Goal: Navigation & Orientation: Find specific page/section

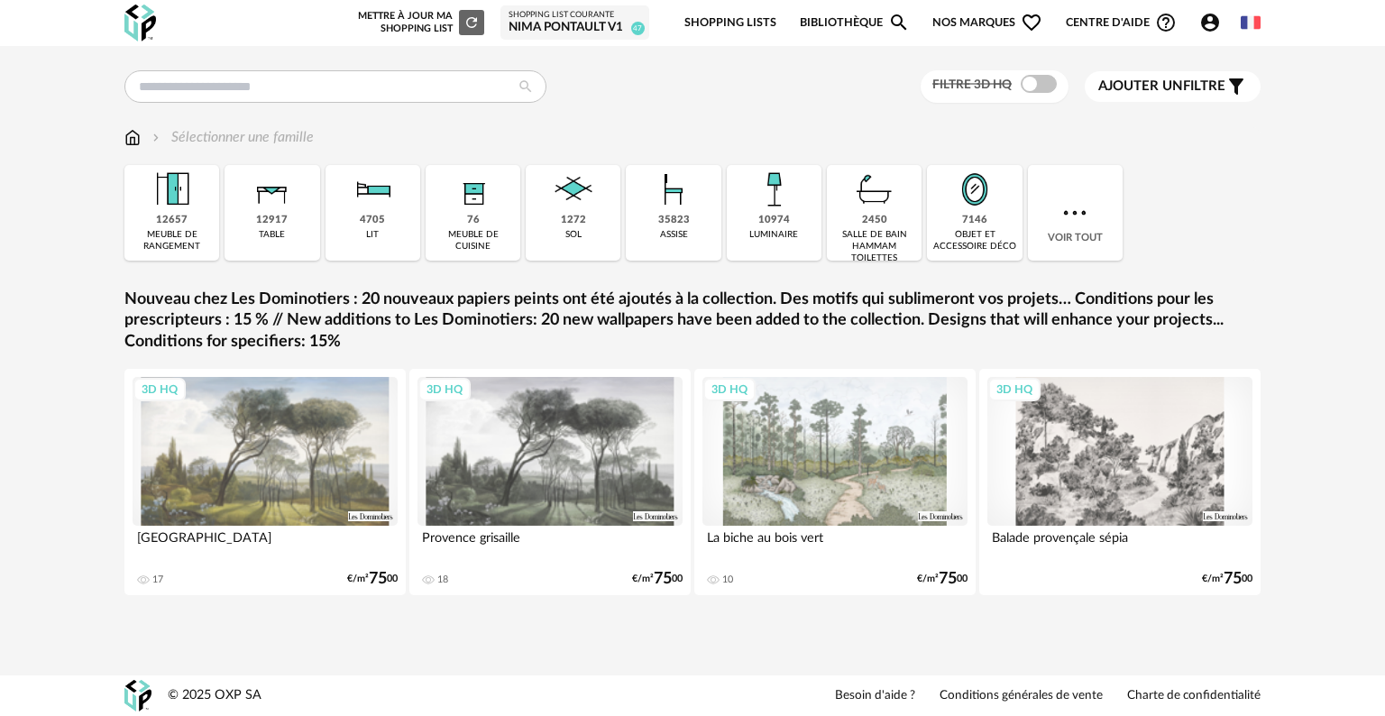
click at [544, 22] on div "Nima Pontault V1" at bounding box center [575, 28] width 133 height 16
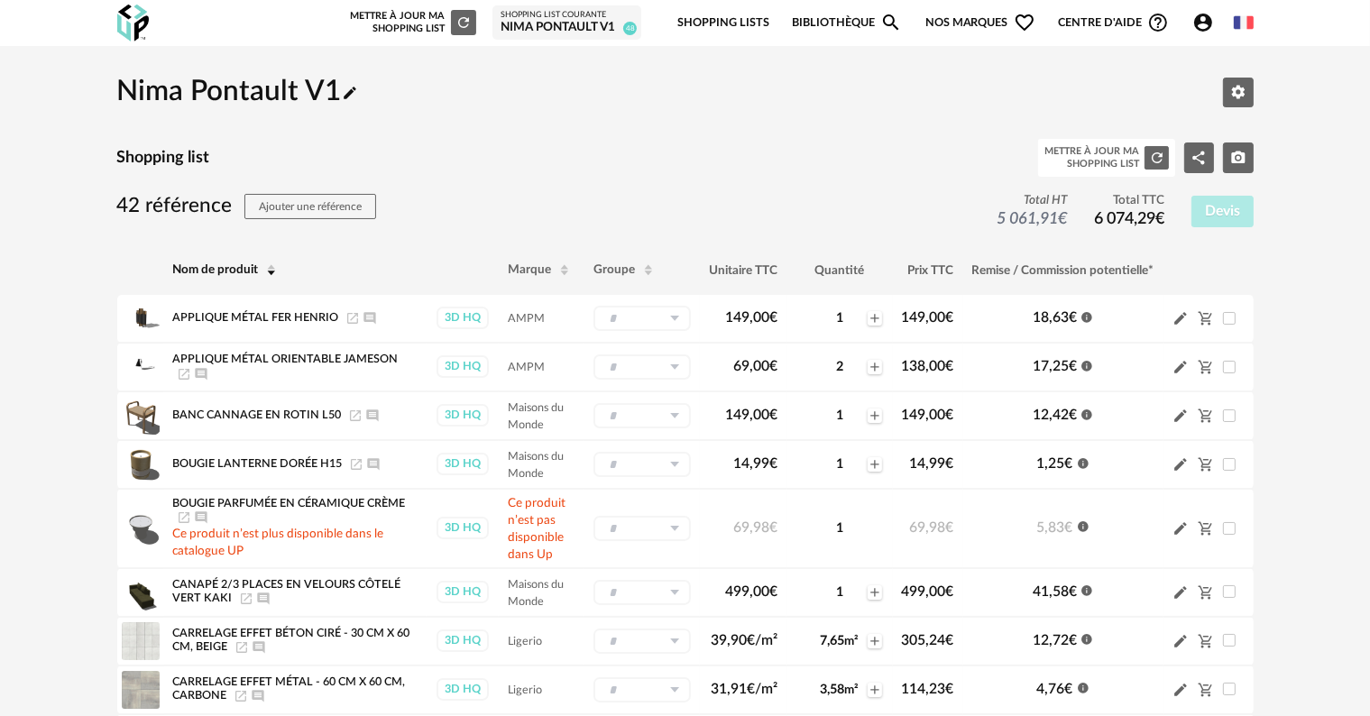
click at [596, 24] on div "Nima Pontault V1" at bounding box center [567, 28] width 133 height 16
click at [715, 13] on link "Shopping Lists" at bounding box center [723, 23] width 92 height 42
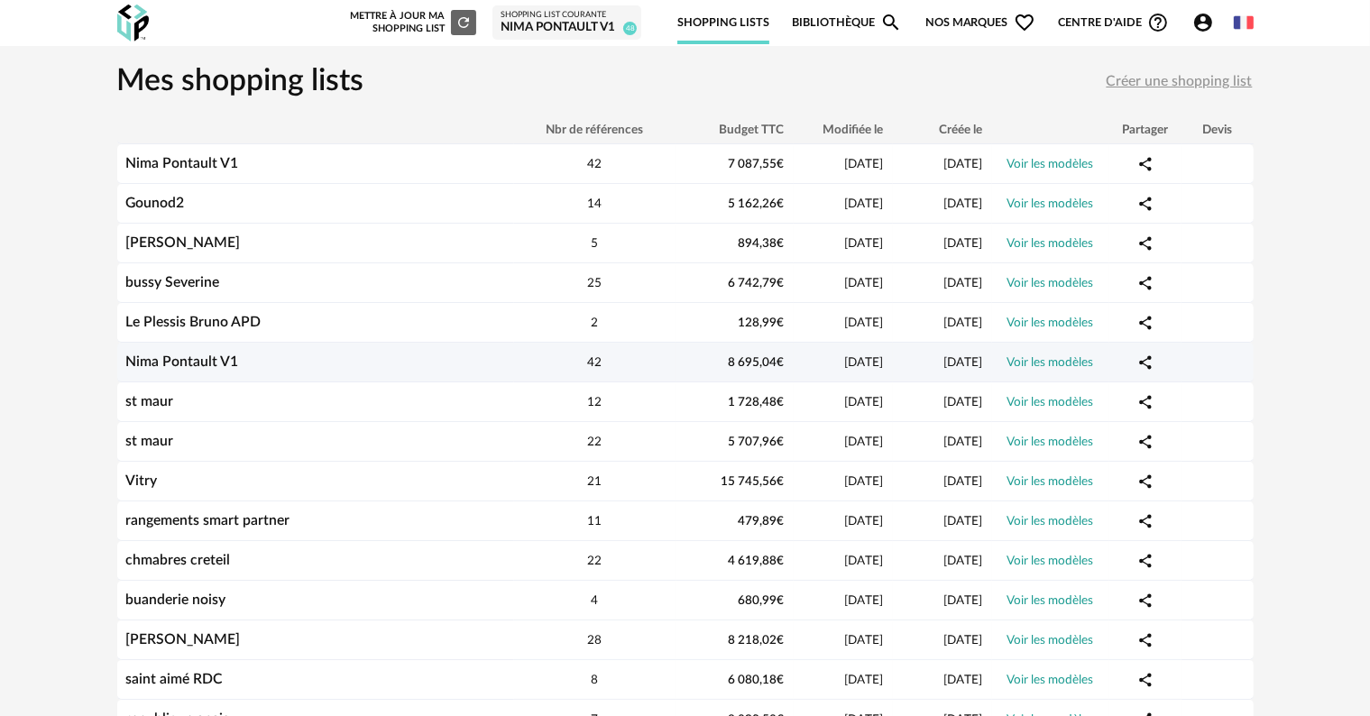
click at [189, 363] on link "Nima Pontault V1" at bounding box center [182, 361] width 113 height 14
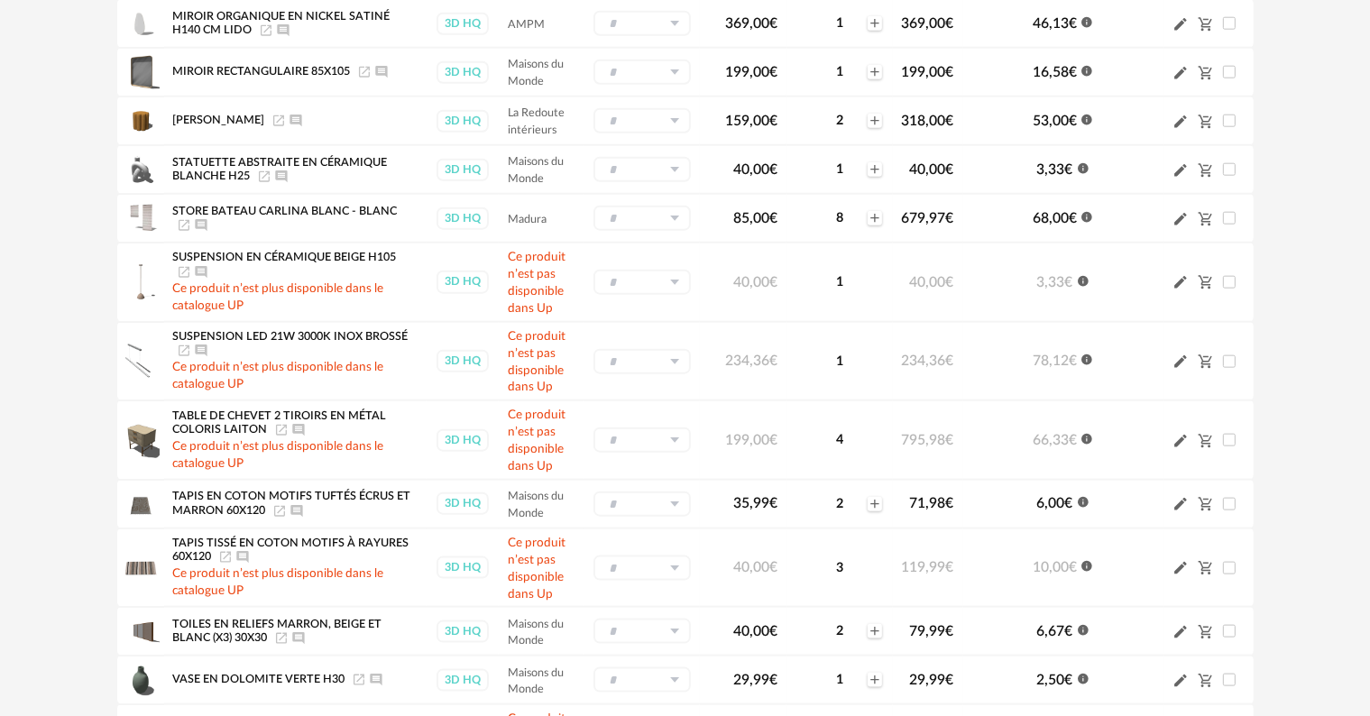
scroll to position [2255, 0]
